Goal: Communication & Community: Share content

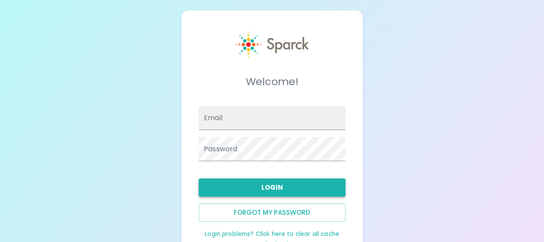
type input "[EMAIL_ADDRESS][DOMAIN_NAME]"
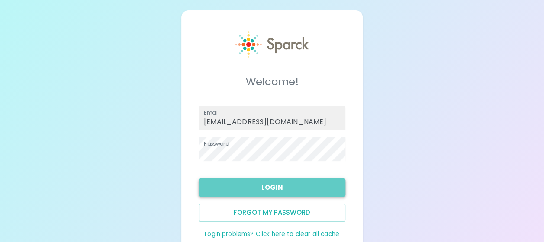
click at [267, 190] on button "Login" at bounding box center [272, 188] width 147 height 18
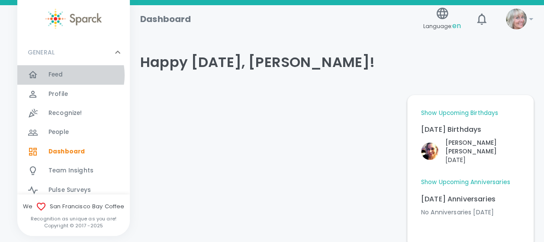
click at [64, 75] on div "Feed 0" at bounding box center [88, 75] width 81 height 12
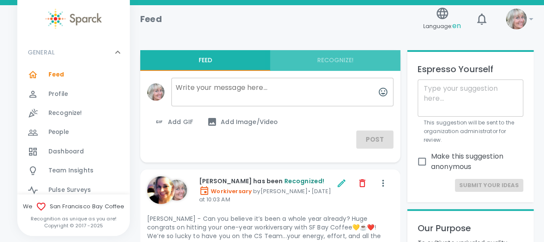
click at [333, 58] on button "Recognize!" at bounding box center [335, 60] width 130 height 21
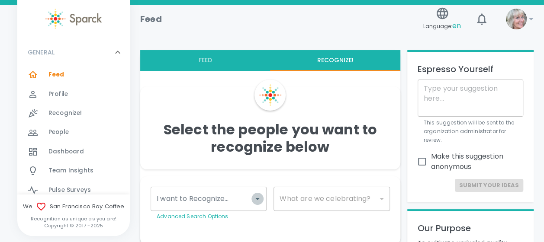
click at [259, 201] on icon "Open" at bounding box center [257, 199] width 10 height 10
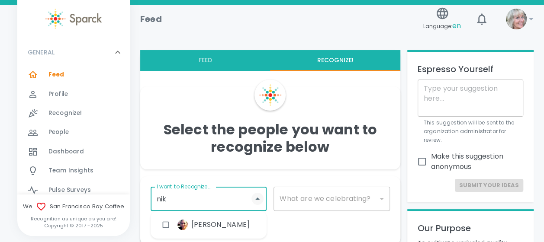
type input "nikk"
click at [203, 226] on span "[PERSON_NAME]" at bounding box center [220, 225] width 58 height 10
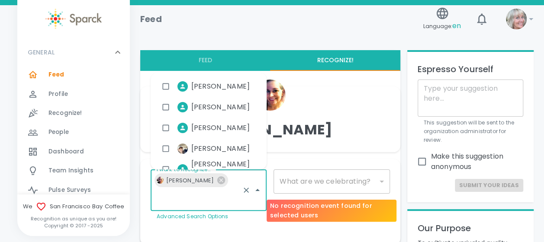
click at [322, 177] on div "​" at bounding box center [332, 182] width 116 height 24
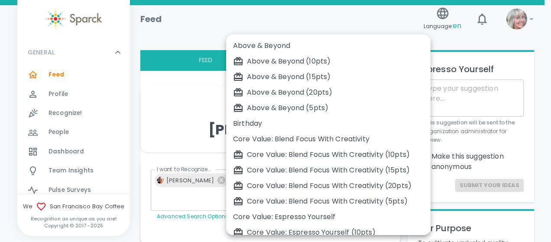
click at [260, 122] on div "Birthday" at bounding box center [328, 124] width 190 height 10
type input "2072"
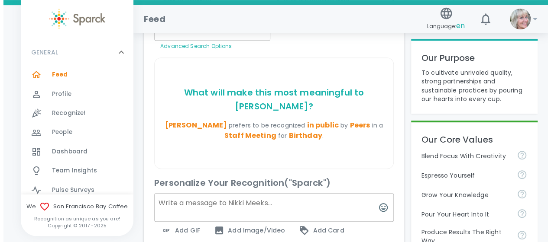
scroll to position [197, 0]
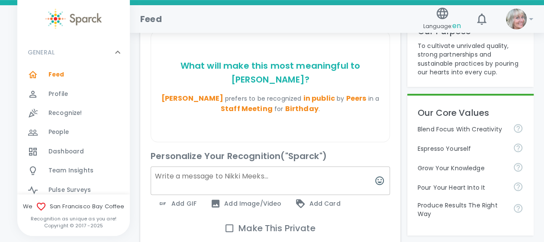
click at [184, 199] on span "Add GIF" at bounding box center [177, 204] width 39 height 10
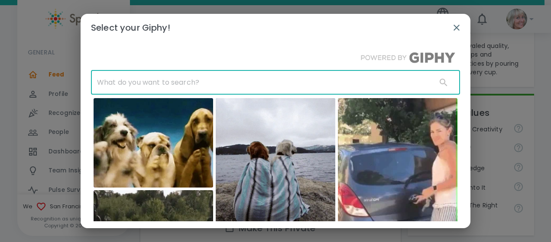
click at [212, 84] on input "text" at bounding box center [260, 83] width 339 height 24
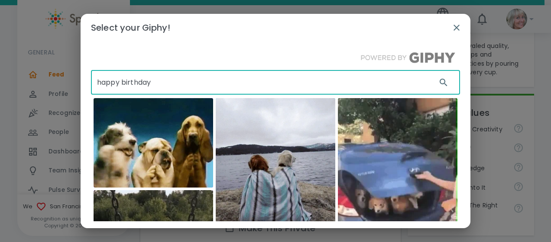
click at [180, 81] on input "happy birthday" at bounding box center [260, 83] width 339 height 24
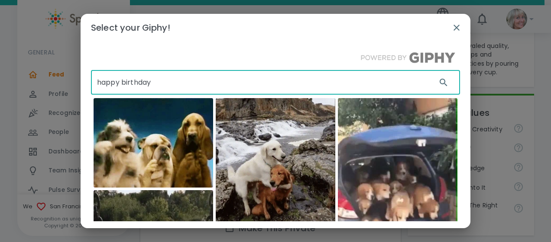
type input "happy birthday"
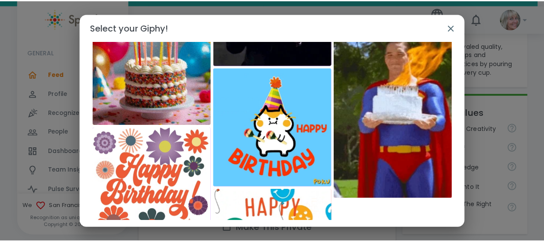
scroll to position [276, 0]
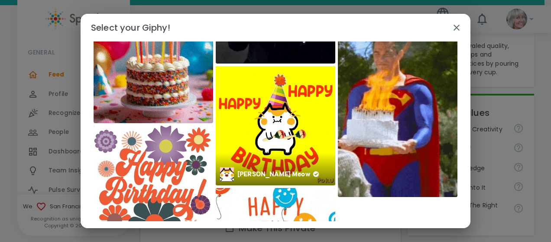
click at [290, 110] on img at bounding box center [275, 125] width 119 height 119
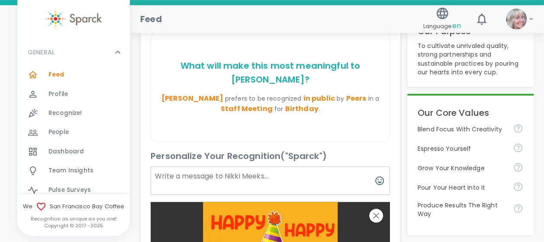
click at [171, 167] on textarea at bounding box center [270, 181] width 239 height 29
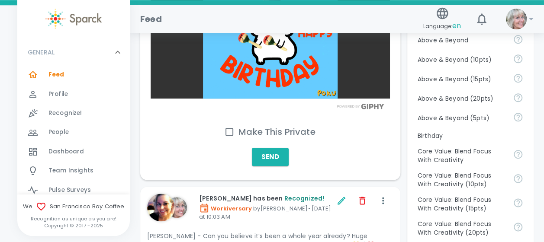
scroll to position [408, 0]
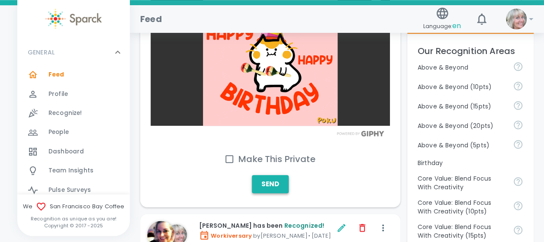
type textarea "[PERSON_NAME]😊 - Wishing you a..."
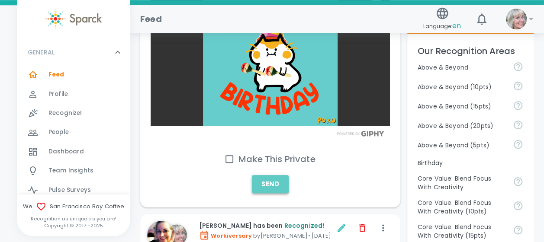
click at [268, 175] on button "Send" at bounding box center [270, 184] width 37 height 18
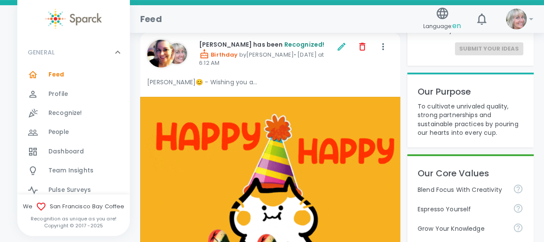
scroll to position [145, 0]
